Goal: Task Accomplishment & Management: Use online tool/utility

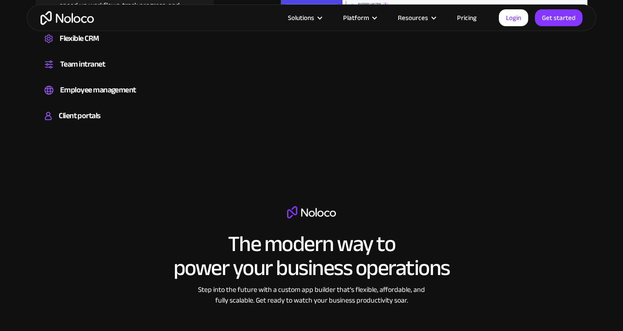
scroll to position [1029, 0]
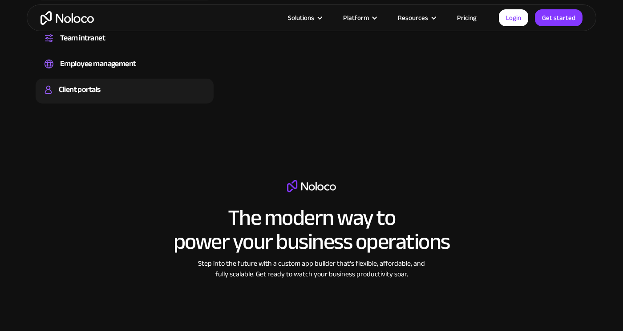
click at [81, 89] on div "Client portals" at bounding box center [79, 89] width 41 height 13
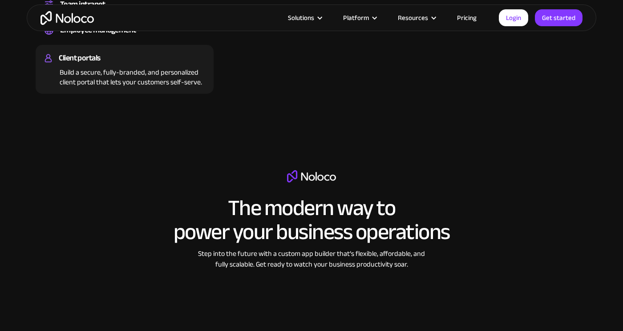
click at [467, 17] on link "Pricing" at bounding box center [467, 18] width 42 height 12
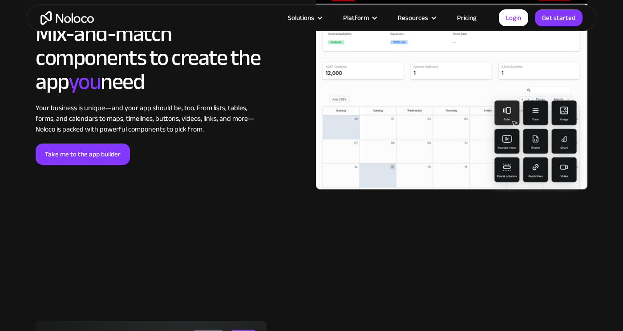
scroll to position [1891, 0]
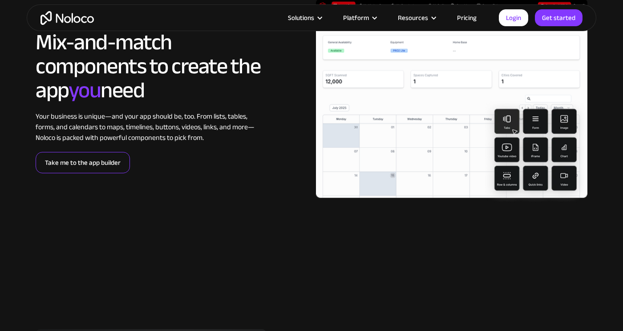
click at [110, 165] on link "Take me to the app builder" at bounding box center [83, 162] width 94 height 21
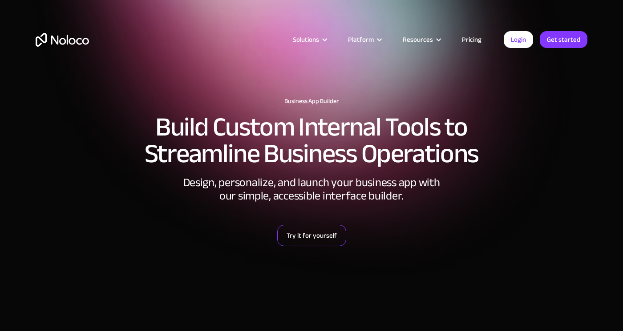
click at [316, 238] on link "Try it for yourself" at bounding box center [311, 235] width 69 height 21
